Goal: Information Seeking & Learning: Learn about a topic

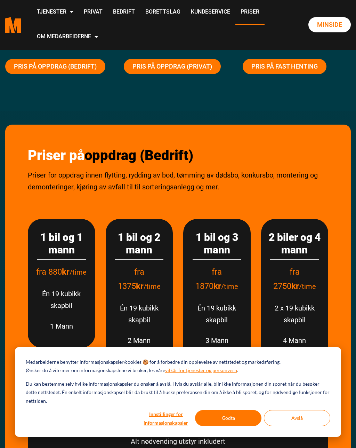
scroll to position [44, 0]
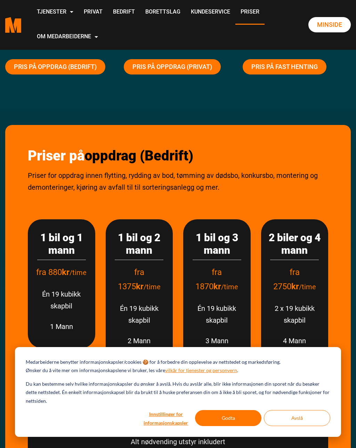
click at [193, 66] on link "Pris på oppdrag (Privat)" at bounding box center [172, 66] width 97 height 15
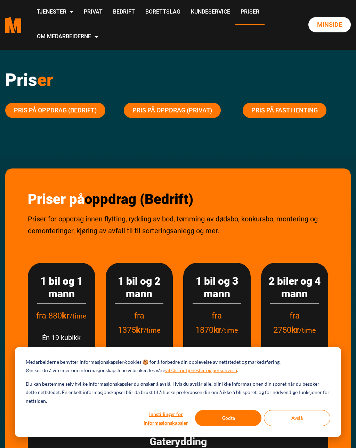
scroll to position [889, 0]
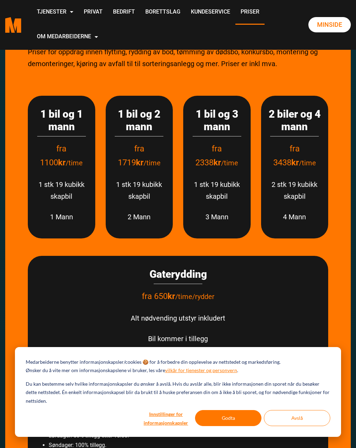
click at [140, 13] on link "Bedrift" at bounding box center [124, 12] width 32 height 25
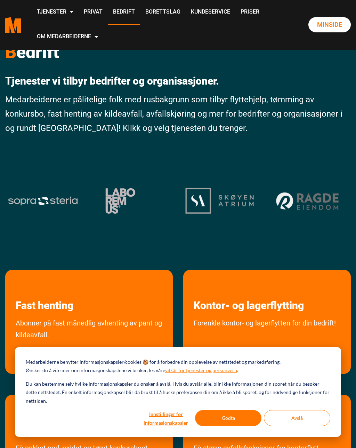
click at [108, 14] on link "Privat" at bounding box center [93, 12] width 29 height 25
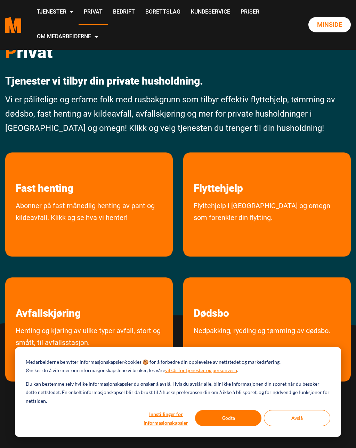
click at [218, 203] on link "Flyttehjelp i [GEOGRAPHIC_DATA] og omegn som forenkler din flytting." at bounding box center [267, 226] width 168 height 53
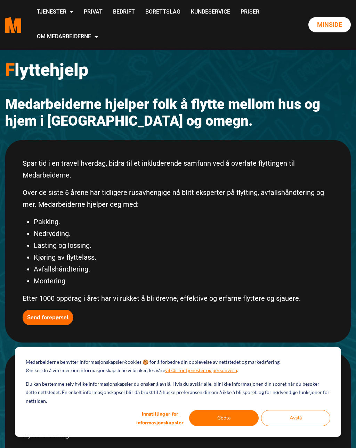
click at [108, 13] on link "Privat" at bounding box center [93, 12] width 29 height 25
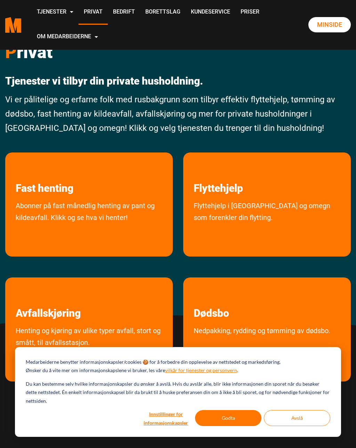
click at [236, 25] on link "Priser" at bounding box center [250, 12] width 29 height 25
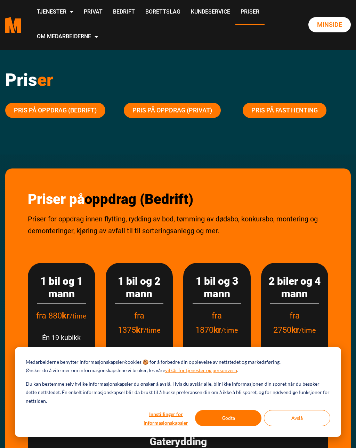
click at [108, 10] on link "Privat" at bounding box center [93, 12] width 29 height 25
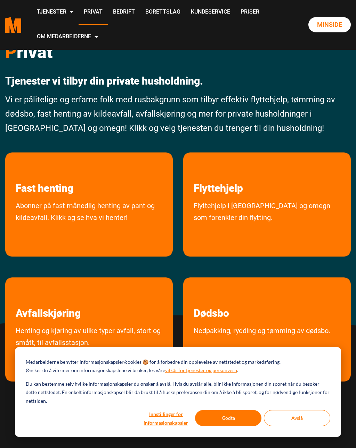
click at [236, 25] on link "Priser" at bounding box center [250, 12] width 29 height 25
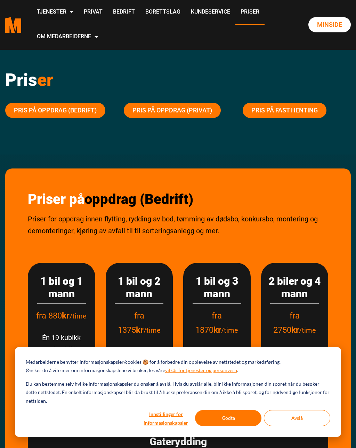
click at [200, 115] on link "Pris på oppdrag (Privat)" at bounding box center [172, 110] width 97 height 15
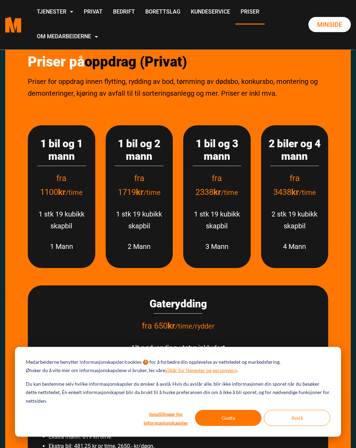
scroll to position [860, 0]
